Goal: Task Accomplishment & Management: Use online tool/utility

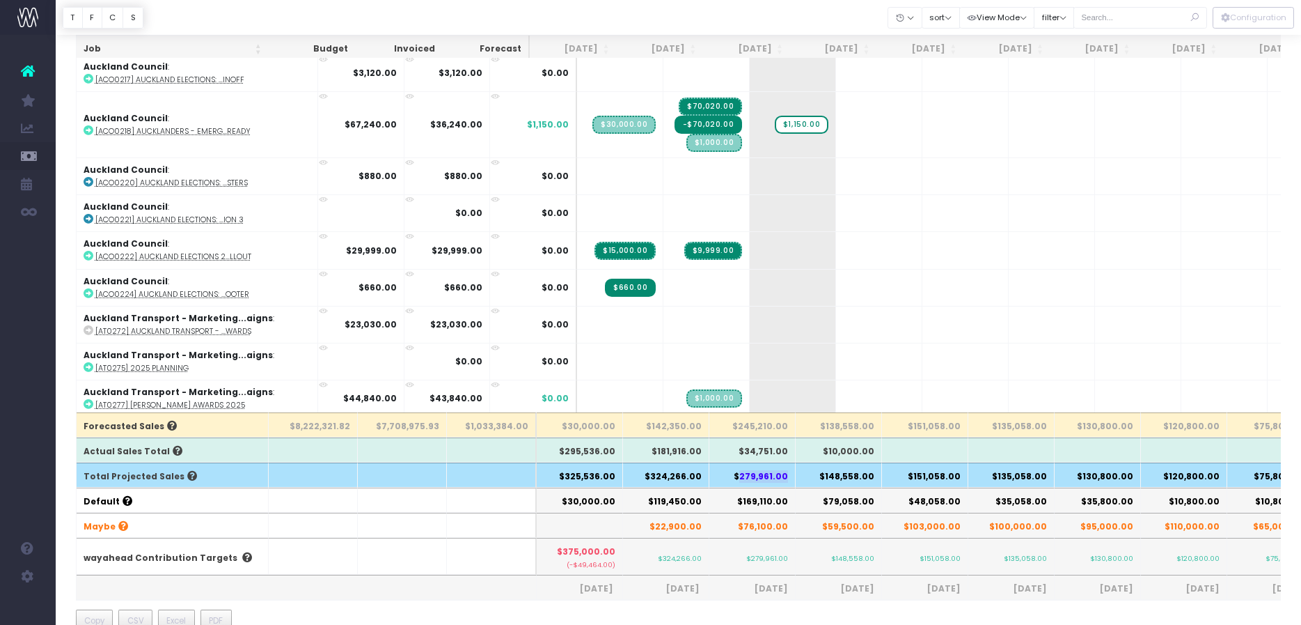
scroll to position [174, 0]
click at [1150, 17] on input "text" at bounding box center [1141, 18] width 134 height 22
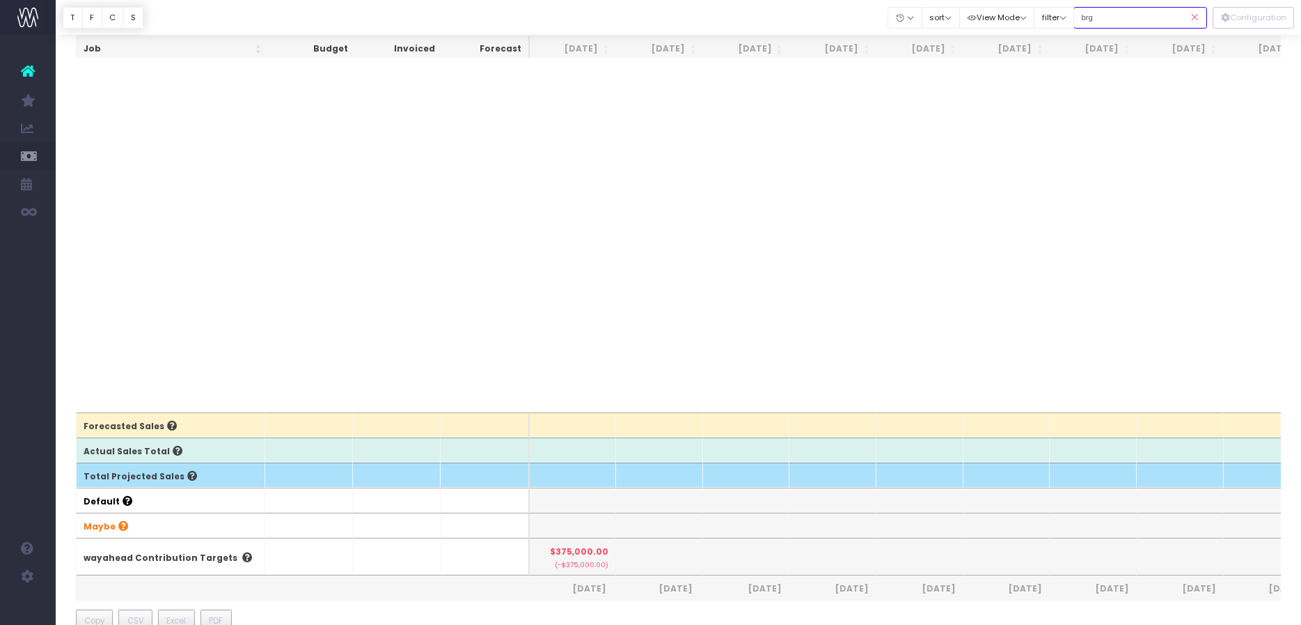
scroll to position [0, 0]
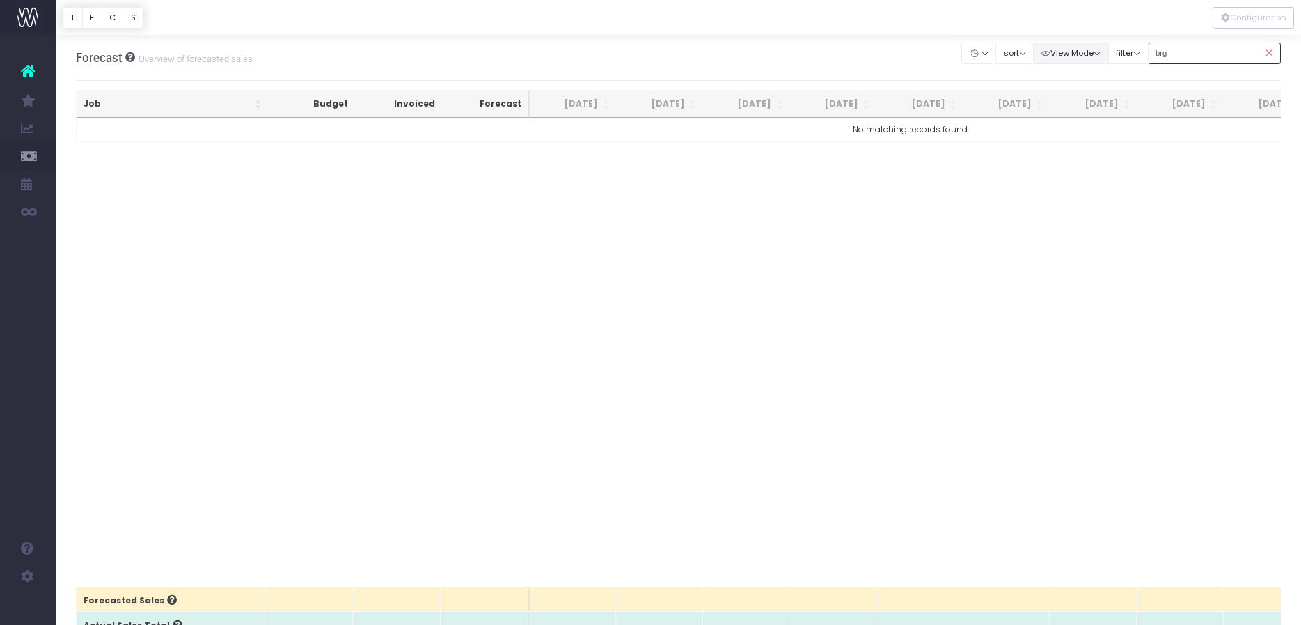
drag, startPoint x: 1149, startPoint y: 45, endPoint x: 1079, endPoint y: 50, distance: 69.8
click at [1079, 50] on div "Clear Filters Hide [DATE] [DATE] [DATE] [DATE] [DATE] [DATE] [DATE] [DATE] [DAT…" at bounding box center [1121, 53] width 319 height 29
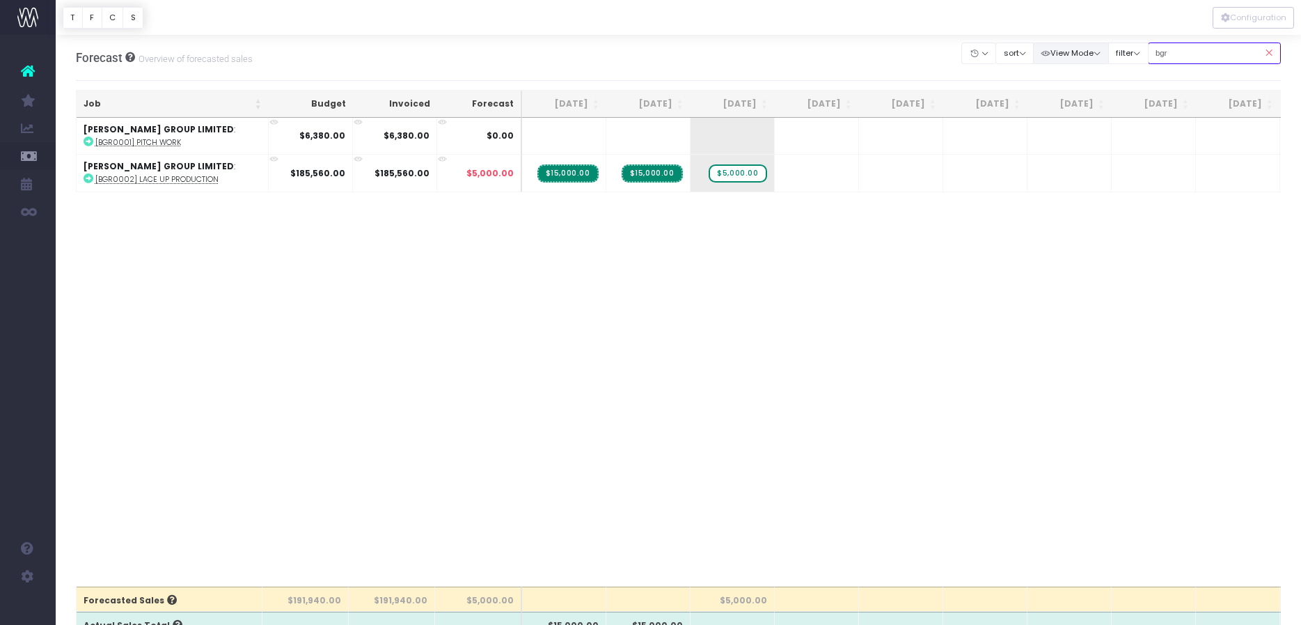
drag, startPoint x: 1198, startPoint y: 47, endPoint x: 1092, endPoint y: 52, distance: 106.7
click at [1092, 52] on div "Clear Filters Hide [DATE] [DATE] [DATE] [DATE] [DATE] [DATE] [DATE] [DATE] [DAT…" at bounding box center [1121, 53] width 319 height 29
type input "cob"
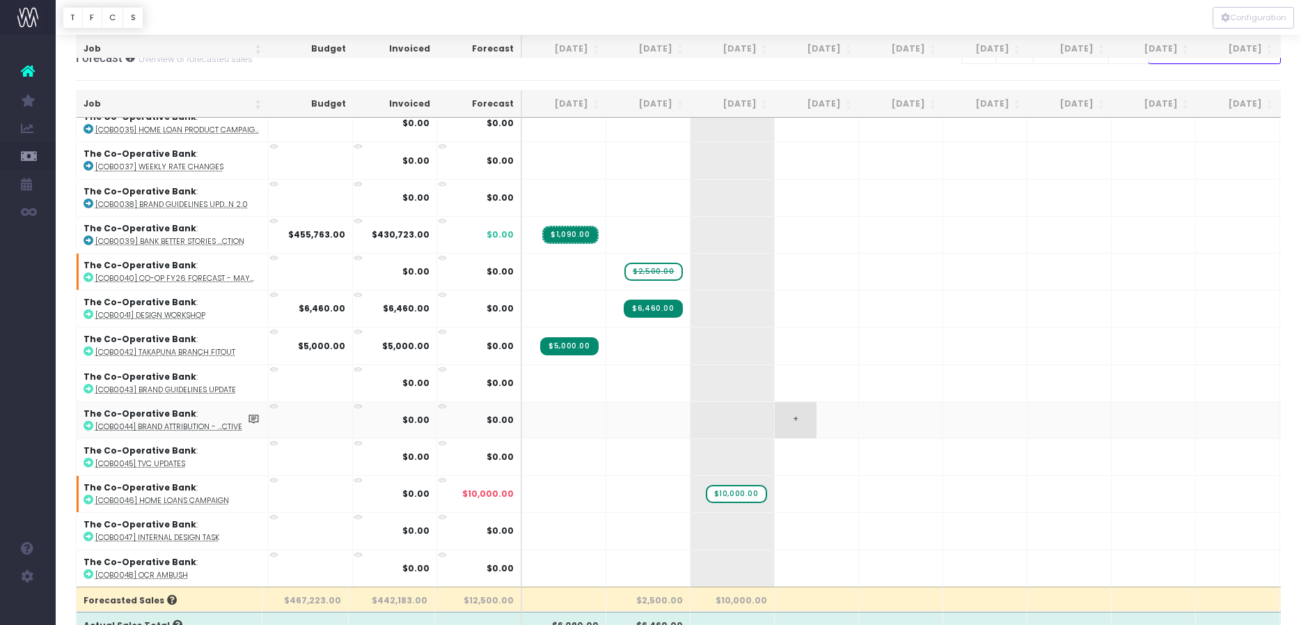
scroll to position [87, 0]
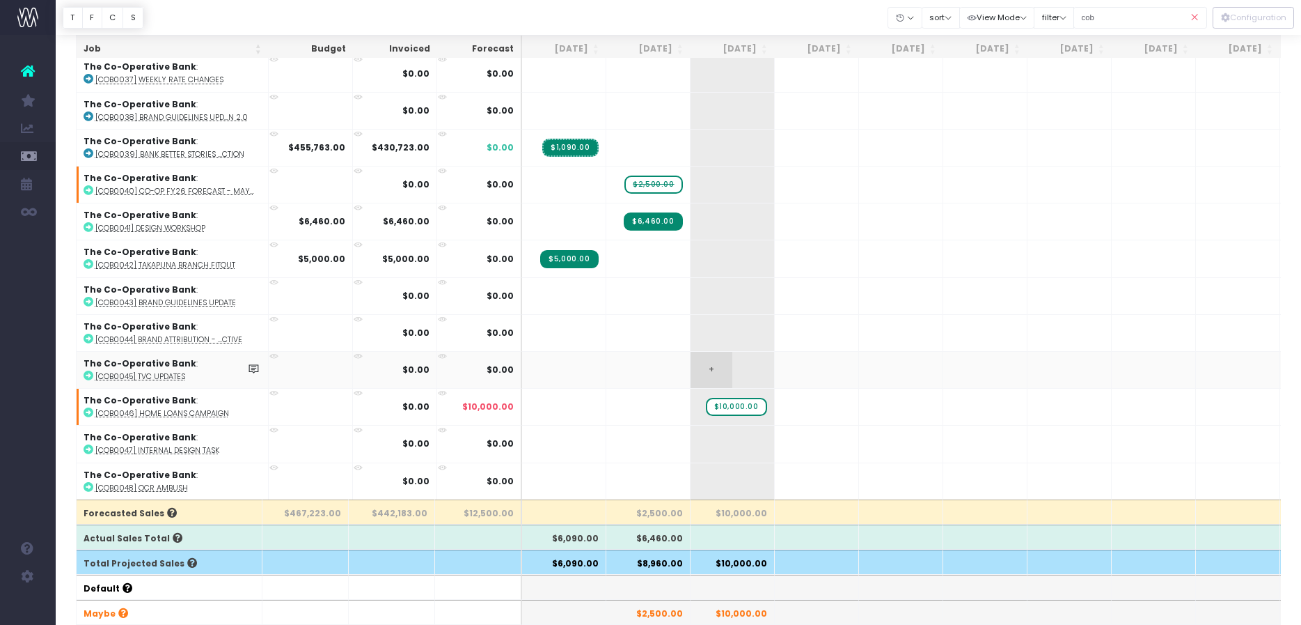
click at [701, 352] on span "+" at bounding box center [712, 370] width 42 height 36
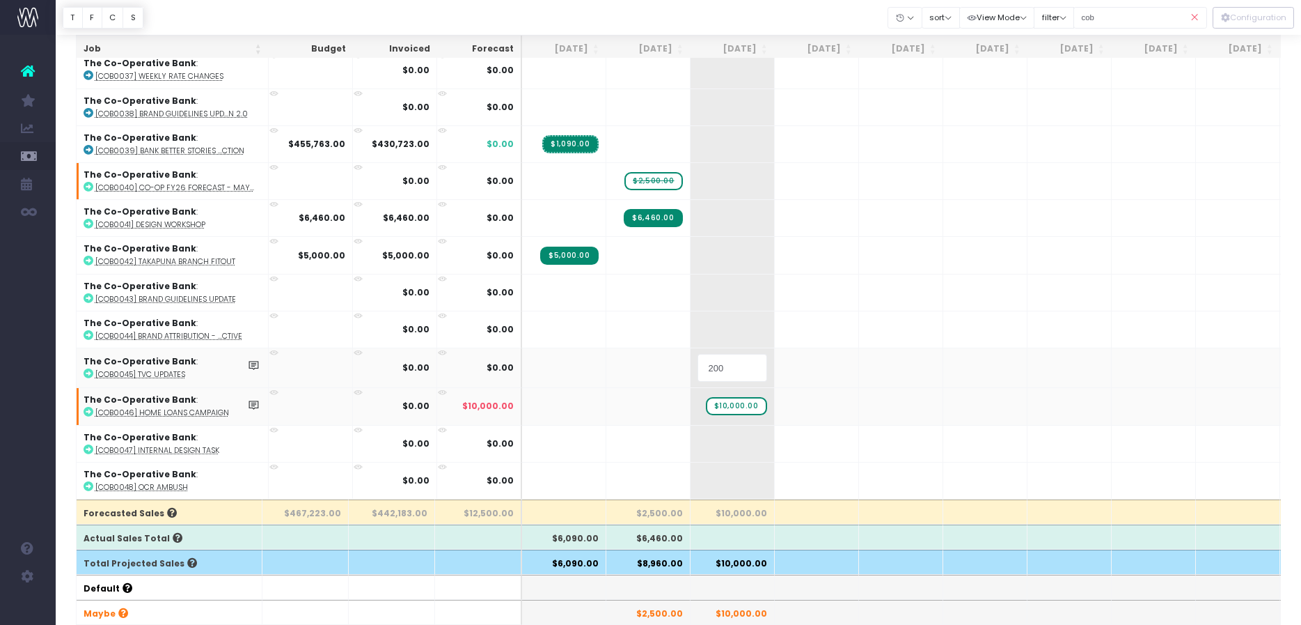
type input "2000"
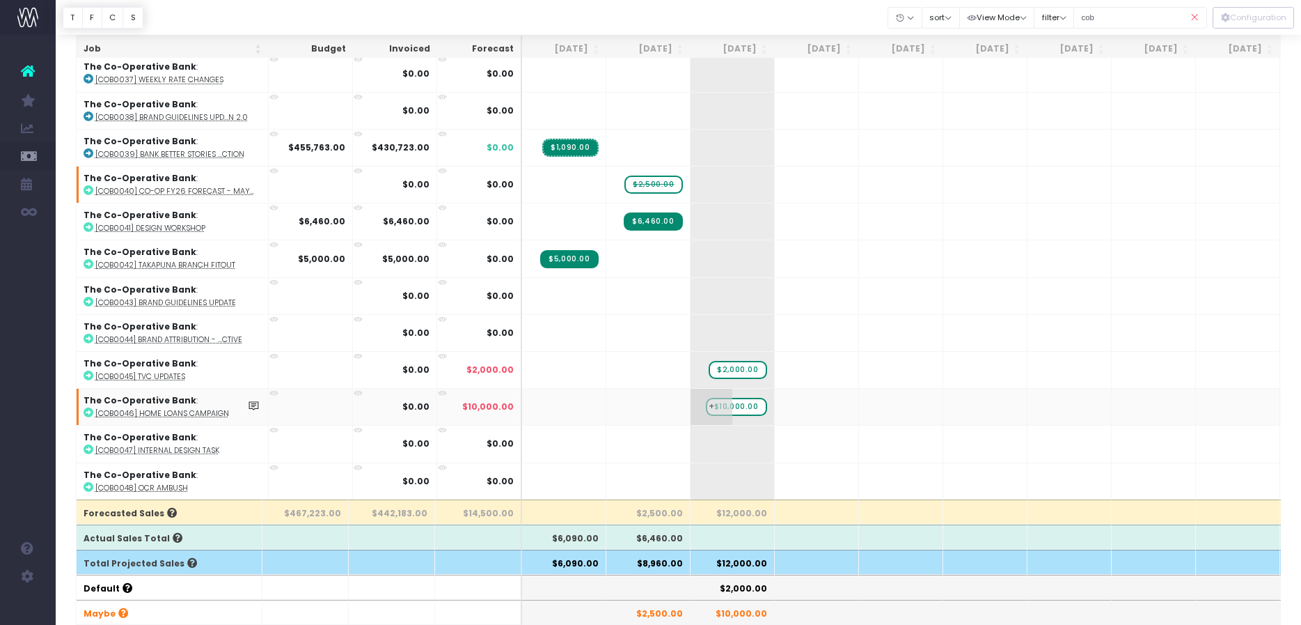
click at [753, 398] on span "$10,000.00" at bounding box center [736, 407] width 61 height 18
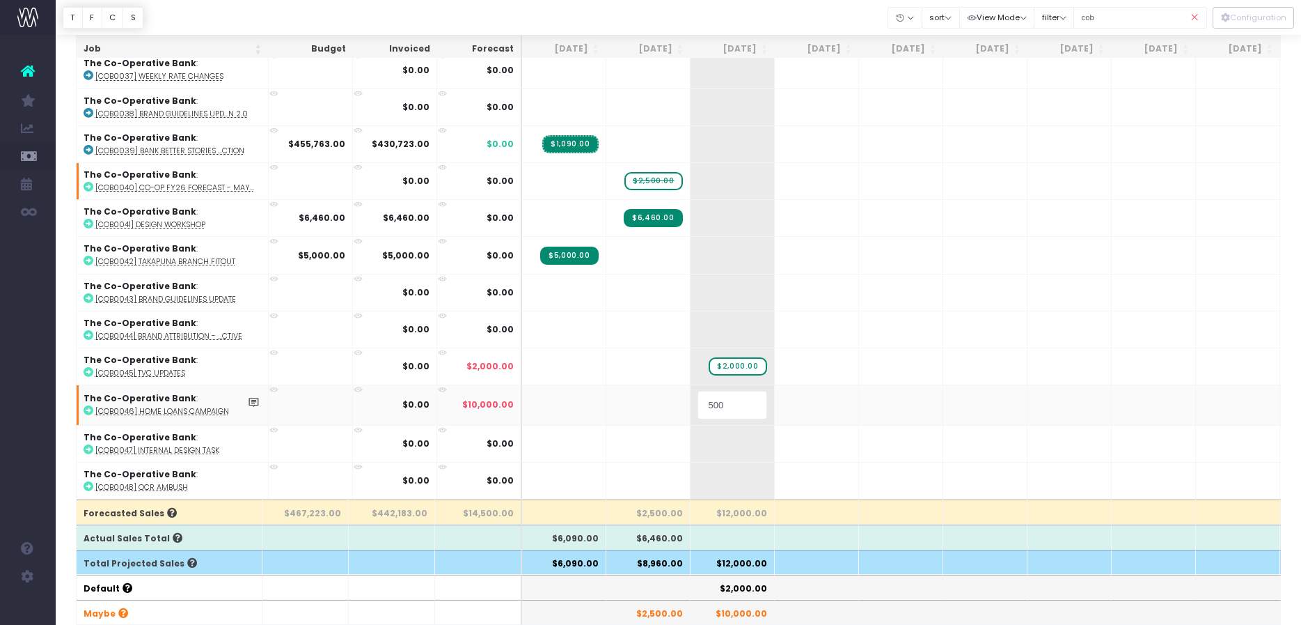
type input "5000"
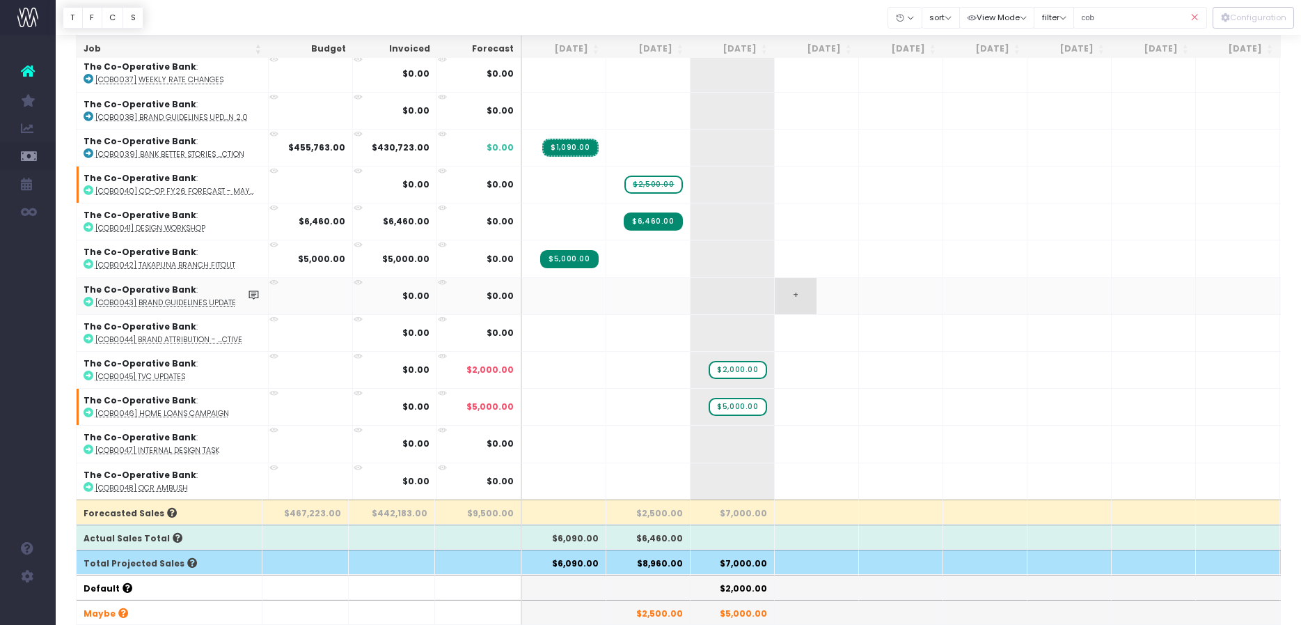
click at [797, 283] on span "+" at bounding box center [796, 296] width 42 height 36
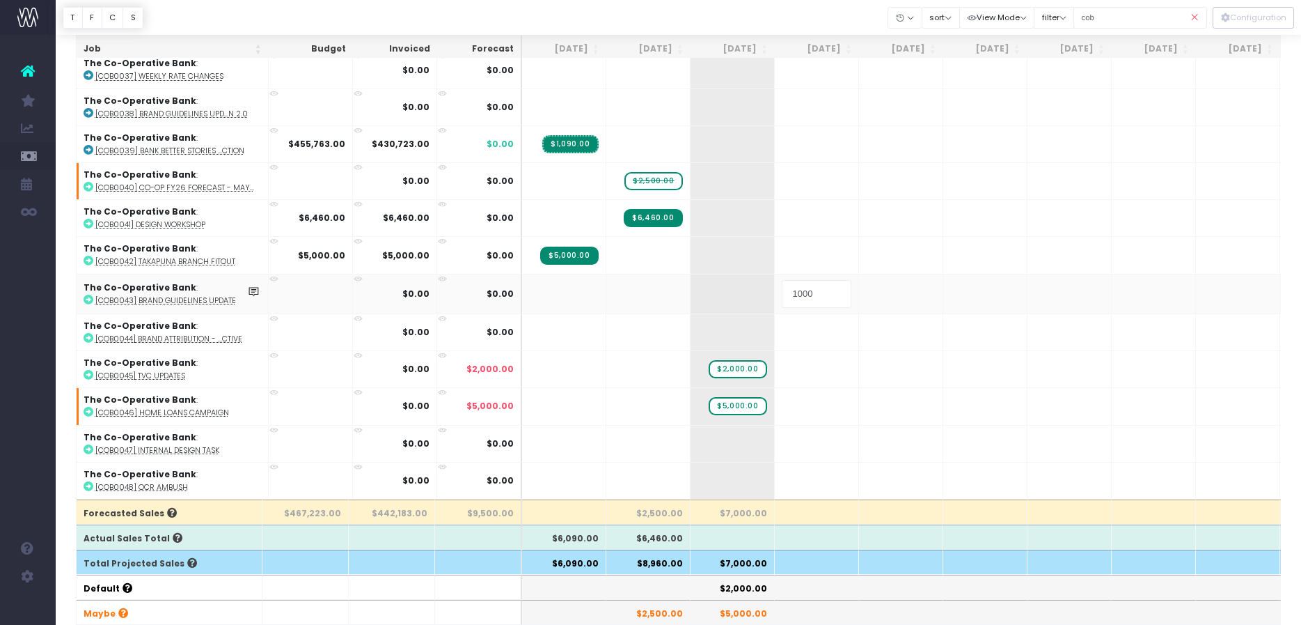
type input "10000"
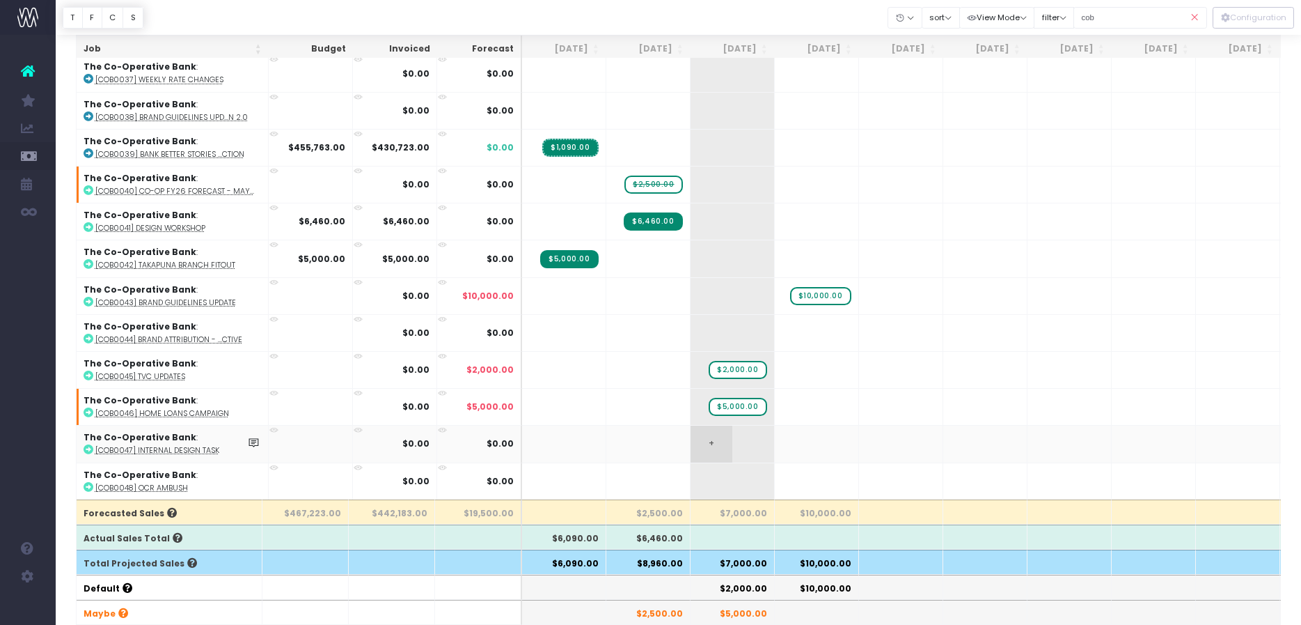
click at [718, 433] on span "+" at bounding box center [712, 443] width 42 height 36
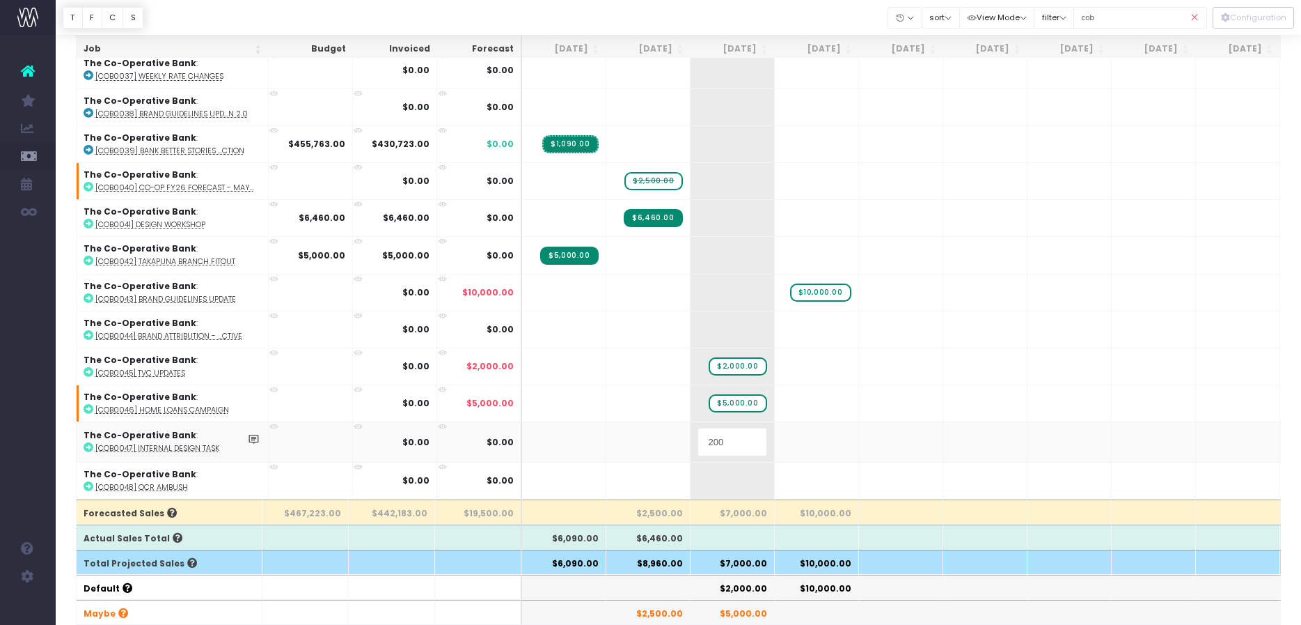
type input "2000"
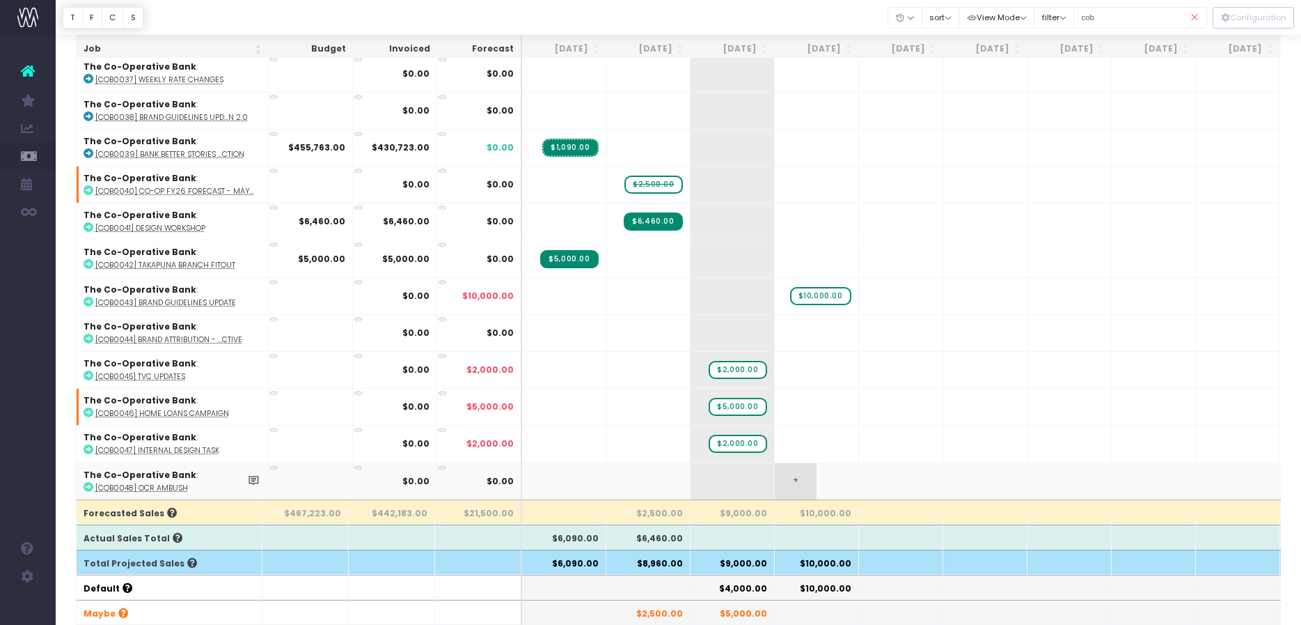
click at [806, 476] on span "+" at bounding box center [796, 481] width 42 height 36
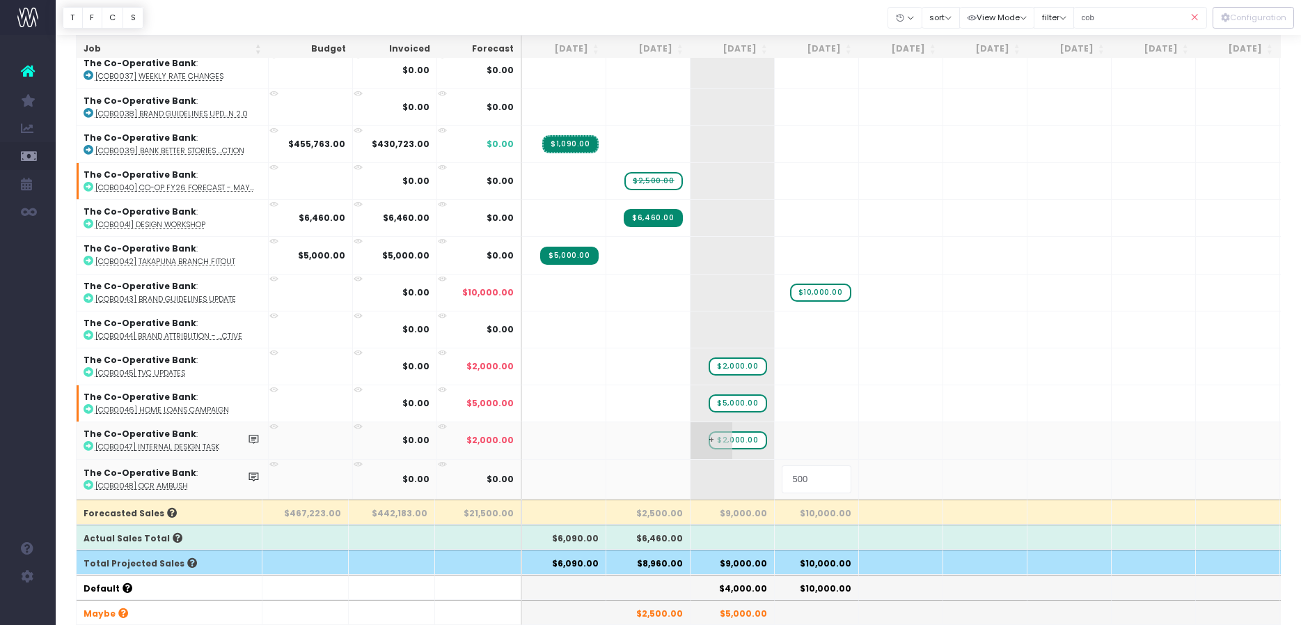
type input "5000"
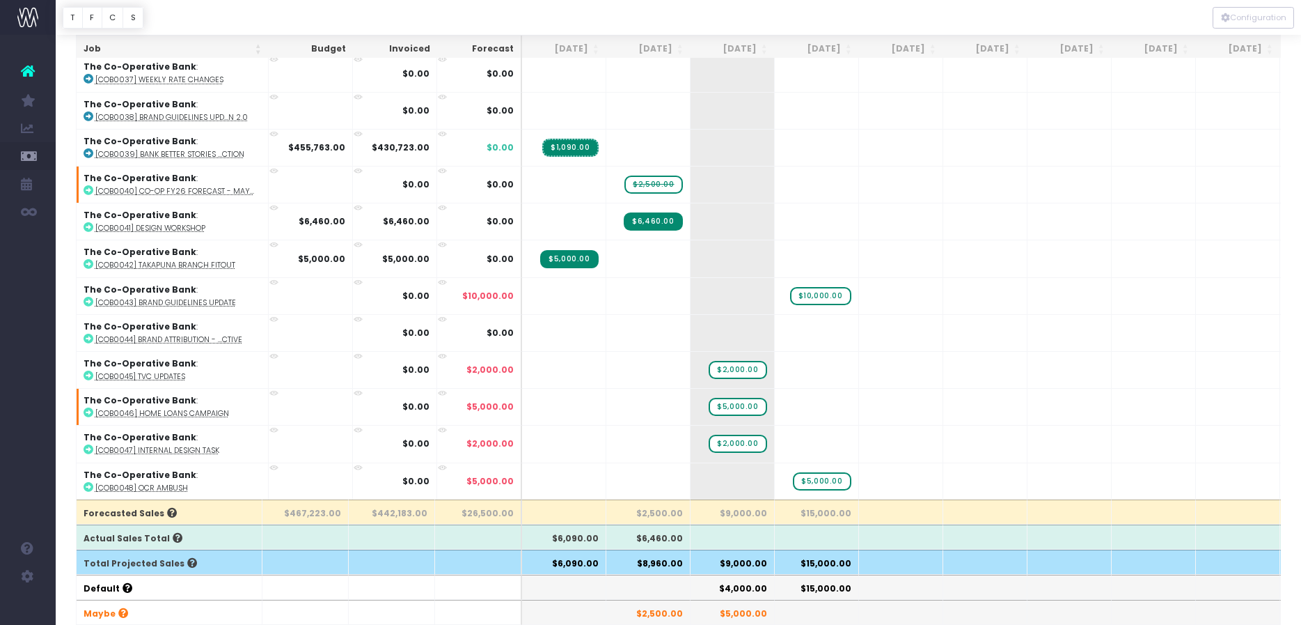
scroll to position [174, 0]
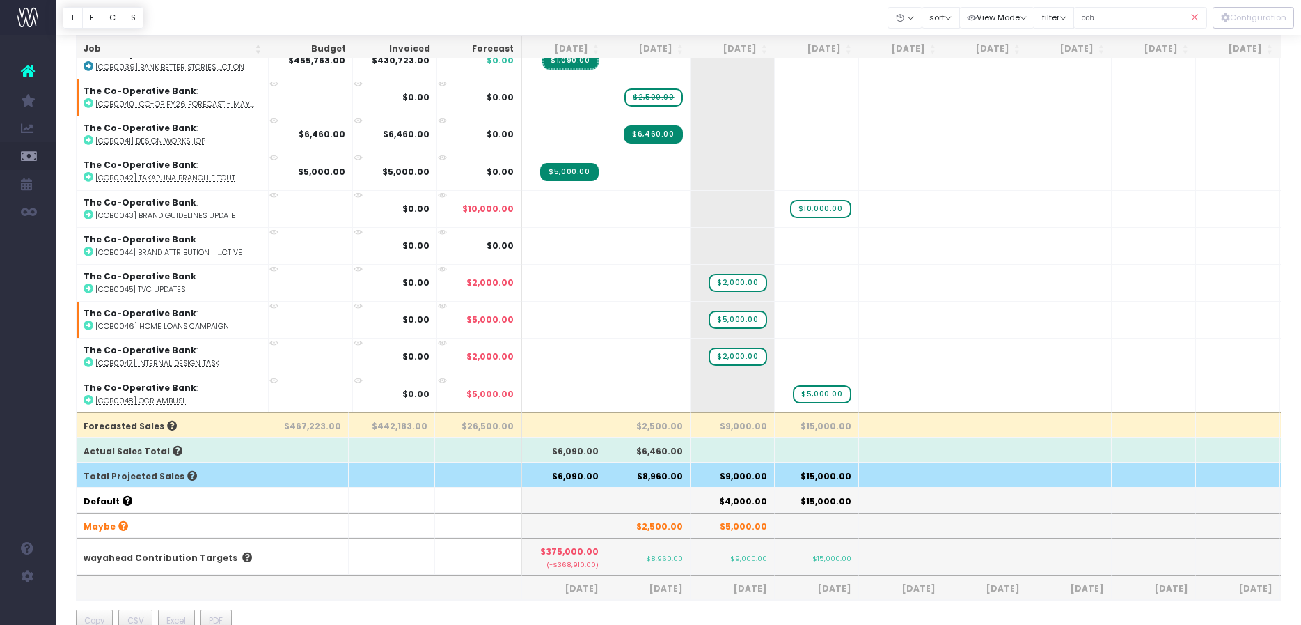
click at [1196, 12] on icon at bounding box center [1195, 17] width 24 height 29
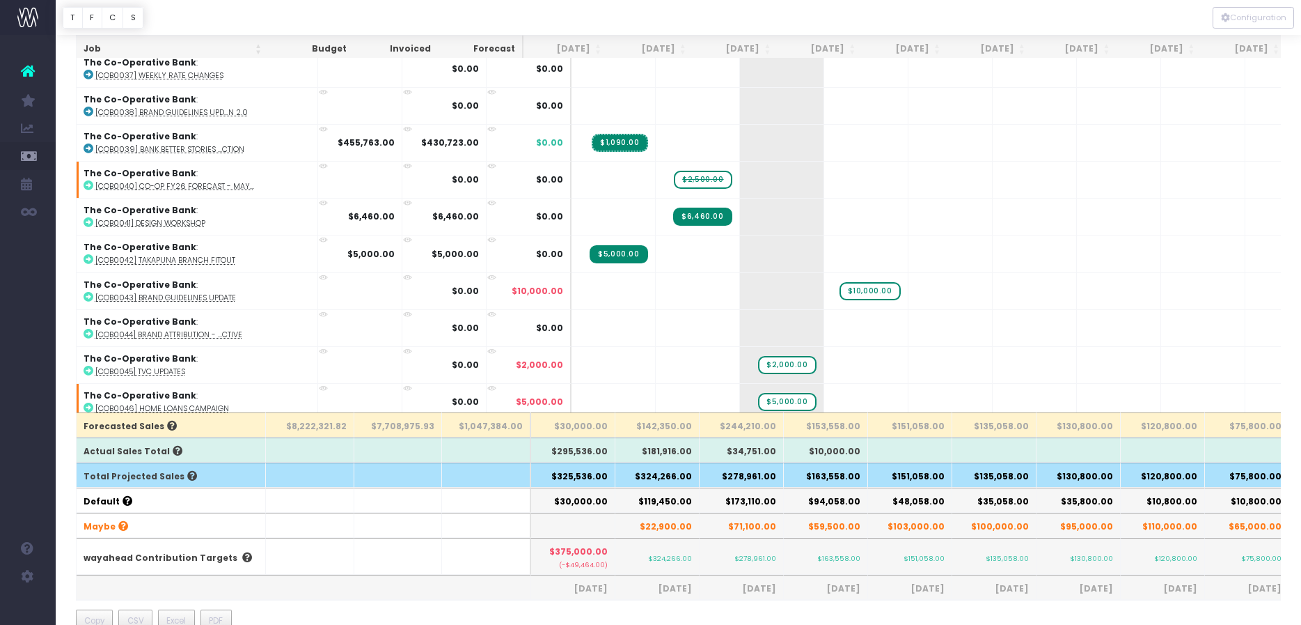
scroll to position [435, 0]
